Goal: Task Accomplishment & Management: Manage account settings

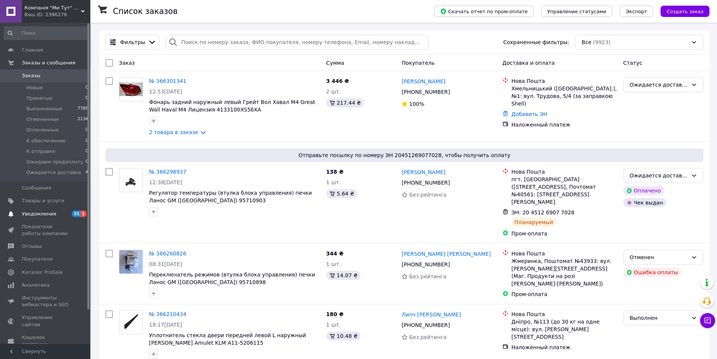
click at [83, 212] on span "1" at bounding box center [84, 214] width 6 height 6
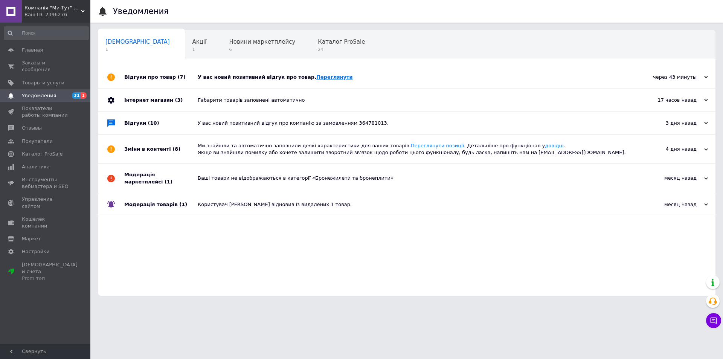
click at [316, 75] on link "Переглянути" at bounding box center [334, 77] width 37 height 6
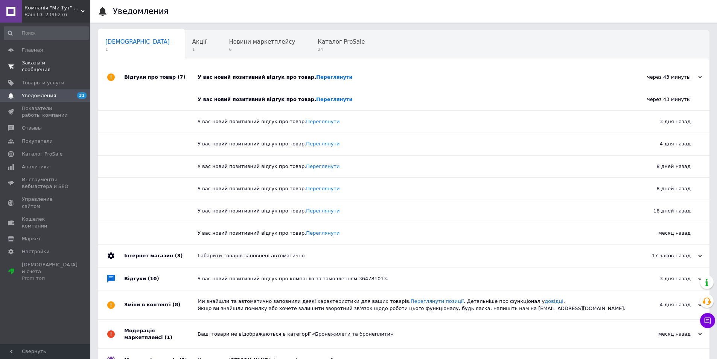
click at [37, 57] on link "Заказы и сообщения 0 0" at bounding box center [46, 66] width 93 height 20
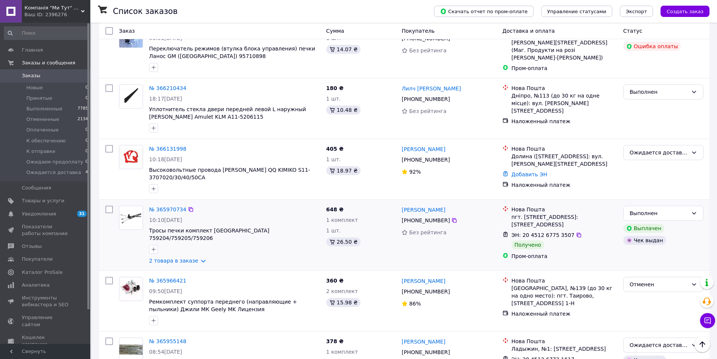
scroll to position [301, 0]
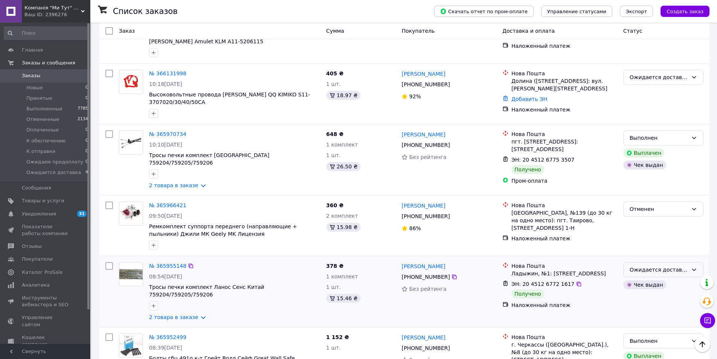
click at [668, 265] on div "Ожидается доставка" at bounding box center [659, 269] width 58 height 8
click at [641, 288] on li "Выполнен" at bounding box center [663, 288] width 79 height 14
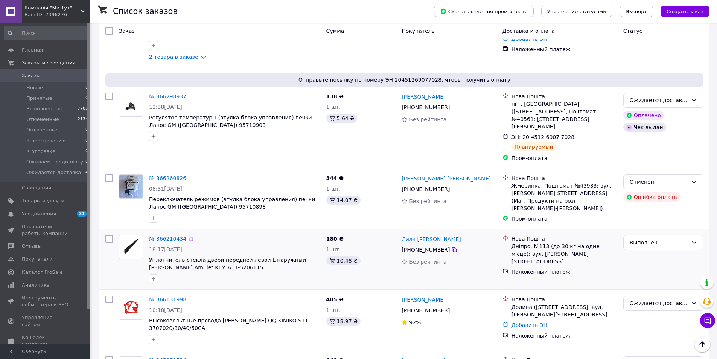
scroll to position [0, 0]
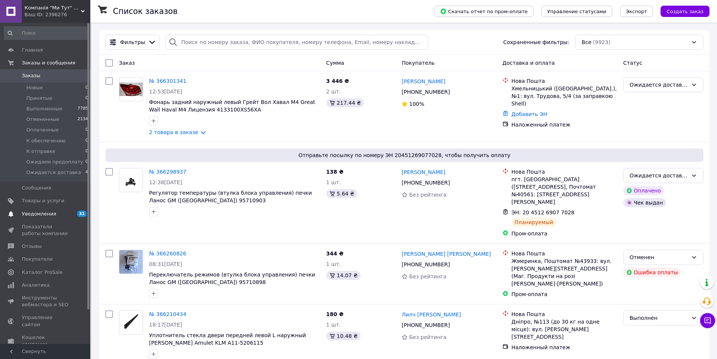
click at [26, 212] on span "Уведомления" at bounding box center [39, 214] width 34 height 7
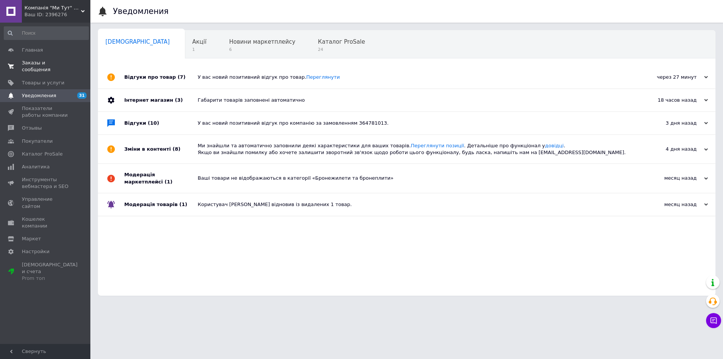
click at [36, 60] on span "Заказы и сообщения" at bounding box center [46, 67] width 48 height 14
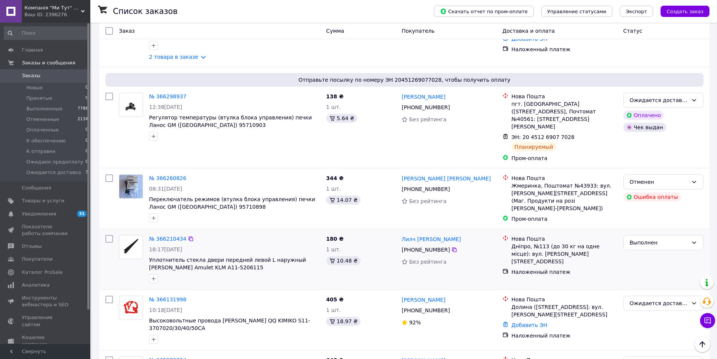
scroll to position [188, 0]
